Goal: Navigation & Orientation: Go to known website

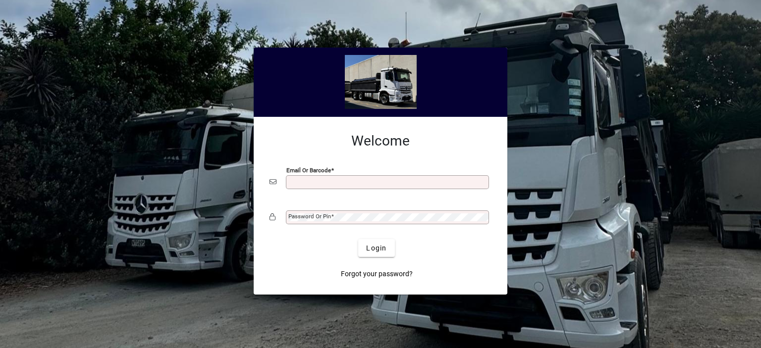
click at [304, 182] on input "Email or Barcode" at bounding box center [388, 182] width 200 height 8
type input "**********"
click at [297, 217] on mat-label "Password or Pin" at bounding box center [309, 216] width 43 height 7
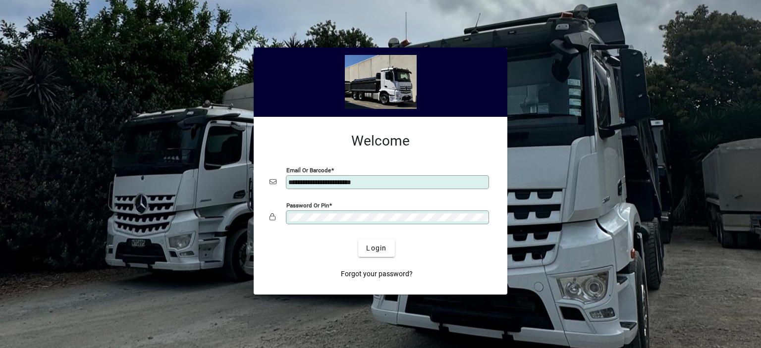
click at [358, 239] on button "Login" at bounding box center [376, 248] width 36 height 18
